Goal: Task Accomplishment & Management: Use online tool/utility

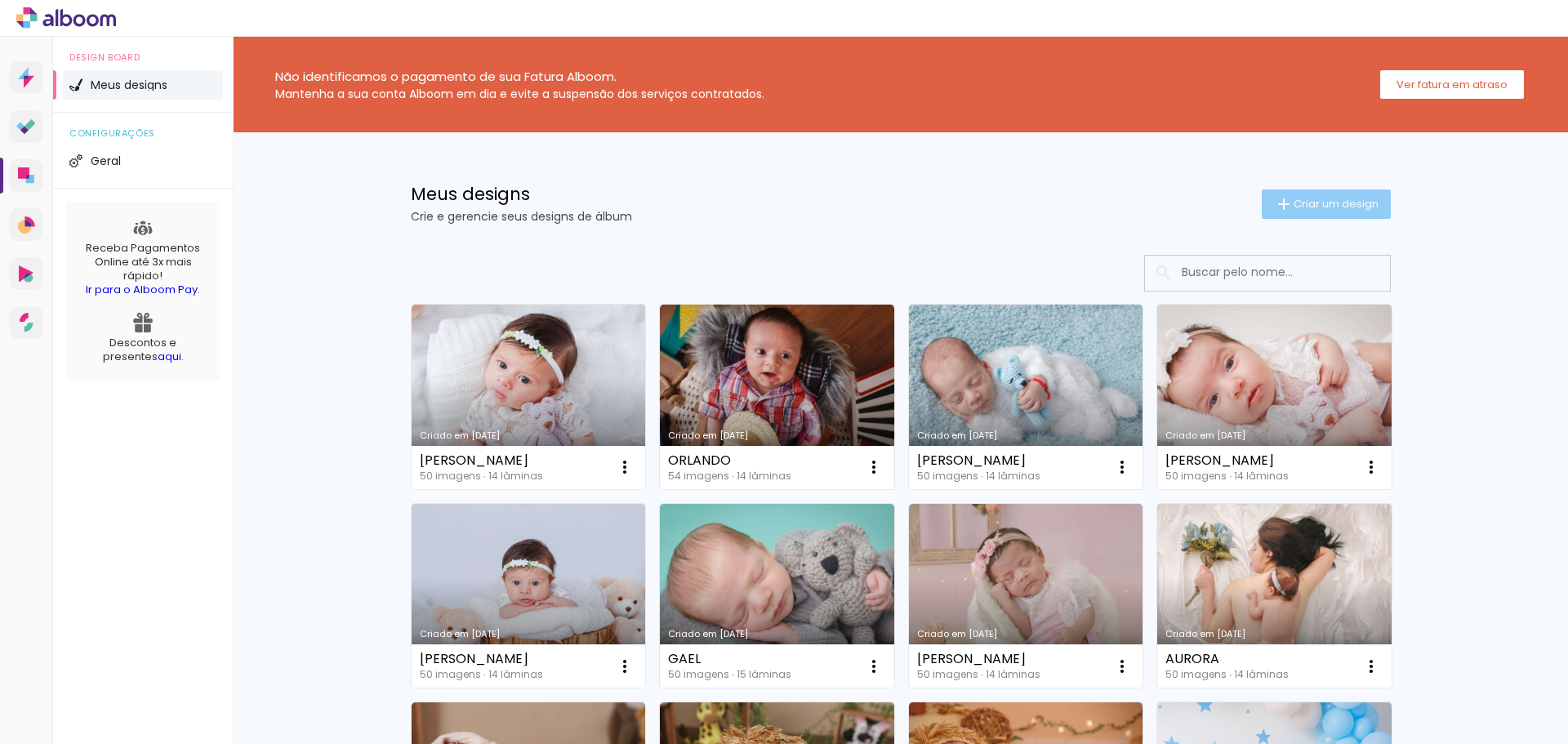
click at [1321, 201] on span "Criar um design" at bounding box center [1336, 204] width 85 height 11
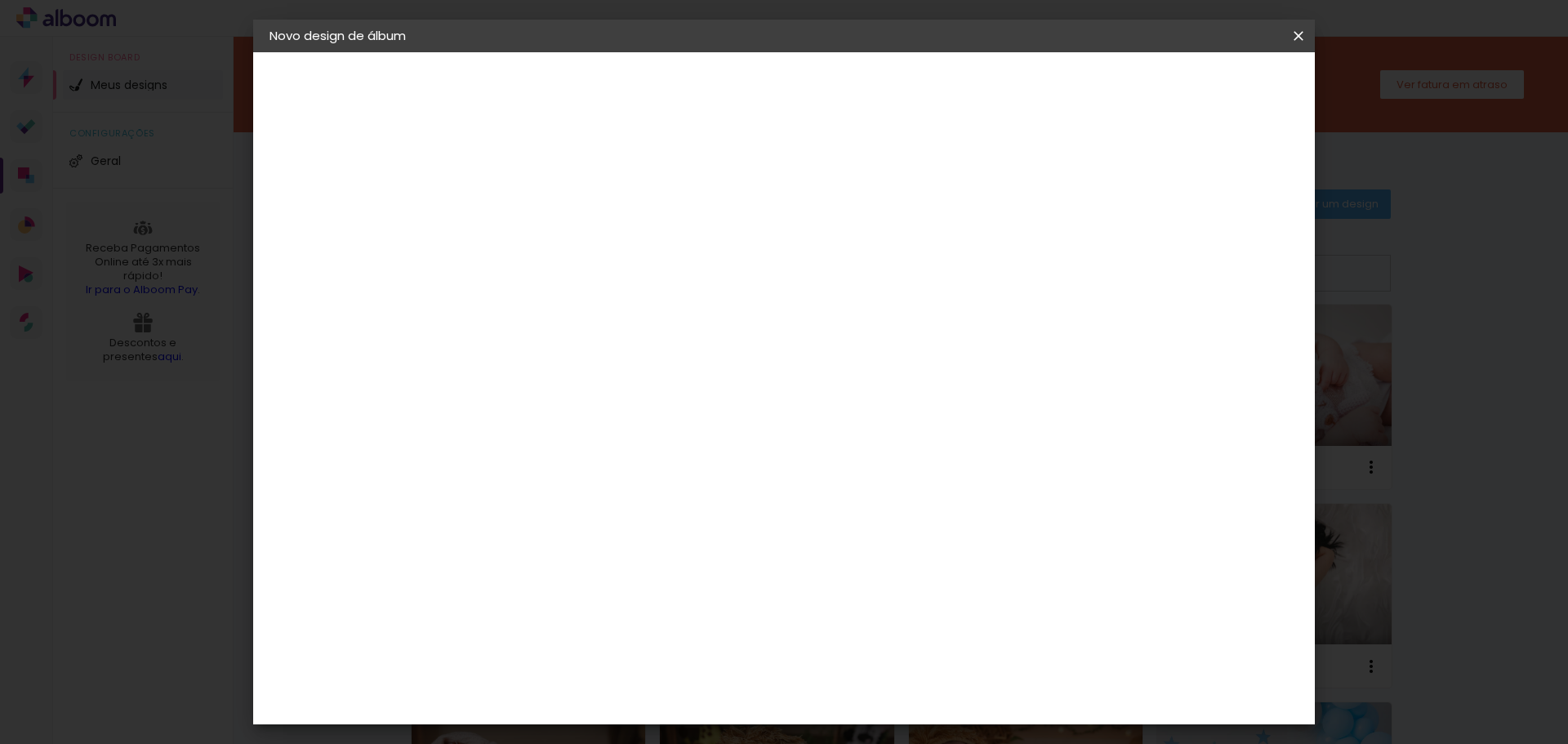
click at [537, 210] on input at bounding box center [537, 220] width 0 height 25
type input "Kalel"
type paper-input "Kalel"
click at [704, 97] on paper-button "Avançar" at bounding box center [664, 86] width 80 height 28
click at [842, 254] on paper-item "Tamanho Livre" at bounding box center [764, 249] width 157 height 36
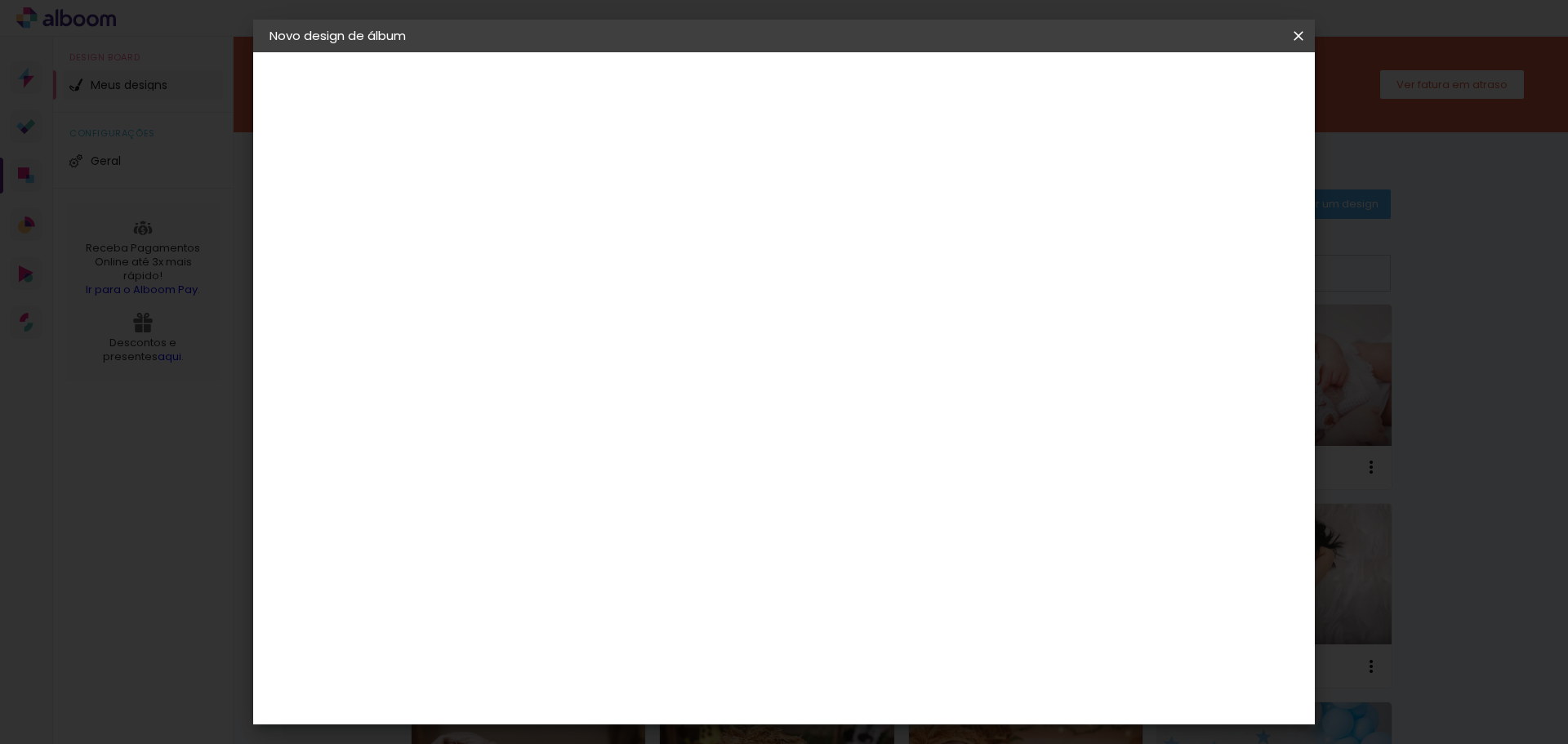
click at [0, 0] on slot "Avançar" at bounding box center [0, 0] width 0 height 0
drag, startPoint x: 877, startPoint y: 601, endPoint x: 887, endPoint y: 601, distance: 10.0
click at [887, 601] on input "60" at bounding box center [874, 599] width 43 height 24
type input "50"
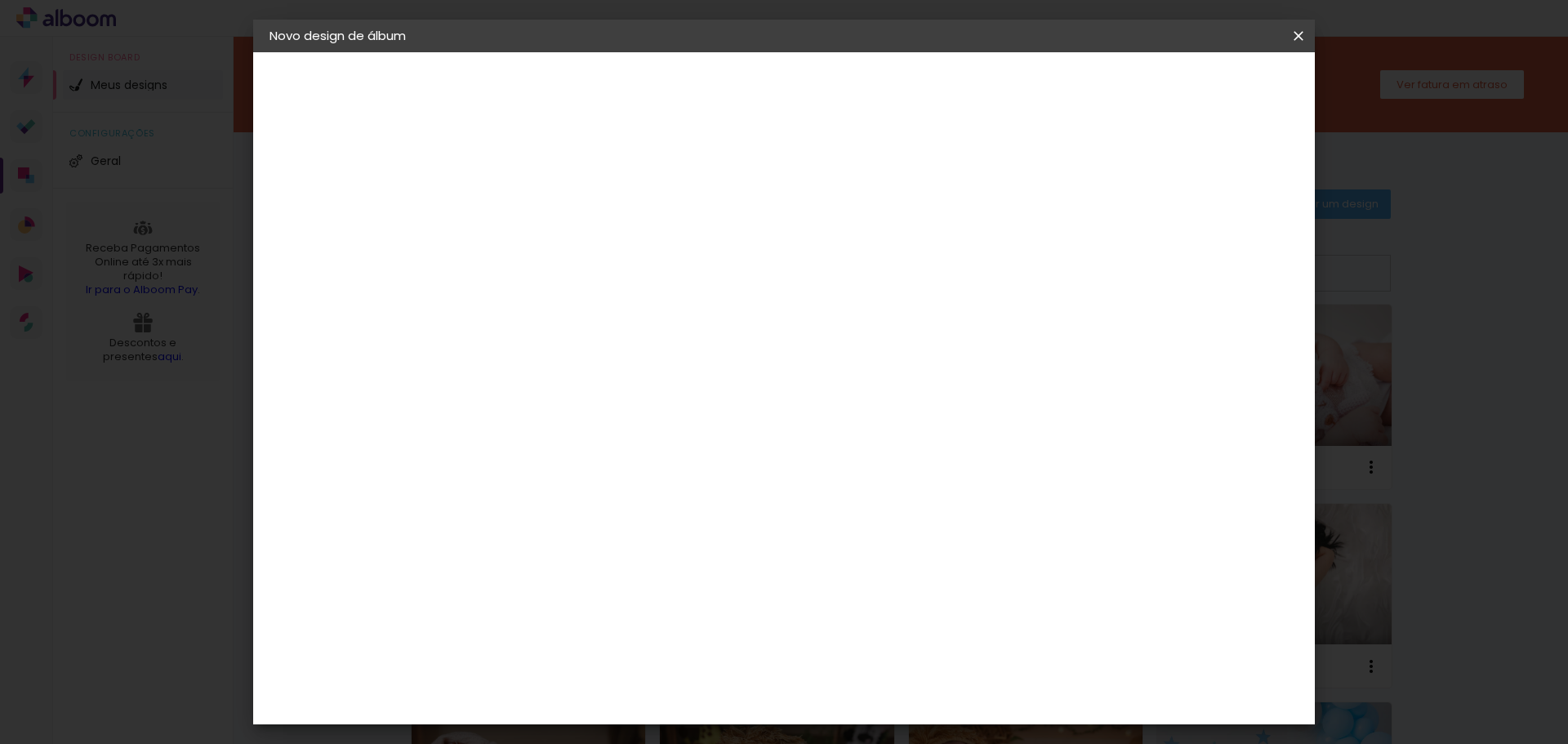
type paper-input "50"
click at [485, 495] on input "30" at bounding box center [485, 496] width 43 height 24
type input "20"
type paper-input "20"
click at [1196, 93] on span "Iniciar design" at bounding box center [1159, 86] width 74 height 12
